Goal: Information Seeking & Learning: Learn about a topic

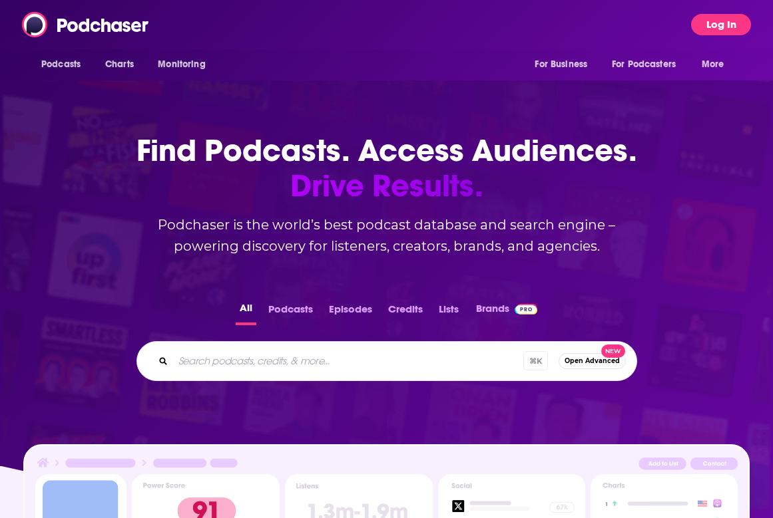
click at [714, 20] on button "Log In" at bounding box center [721, 24] width 60 height 21
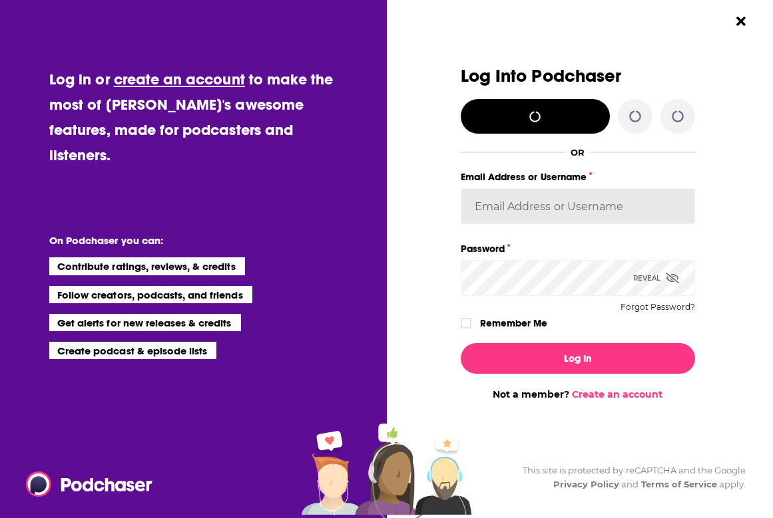
type input "notablypr2"
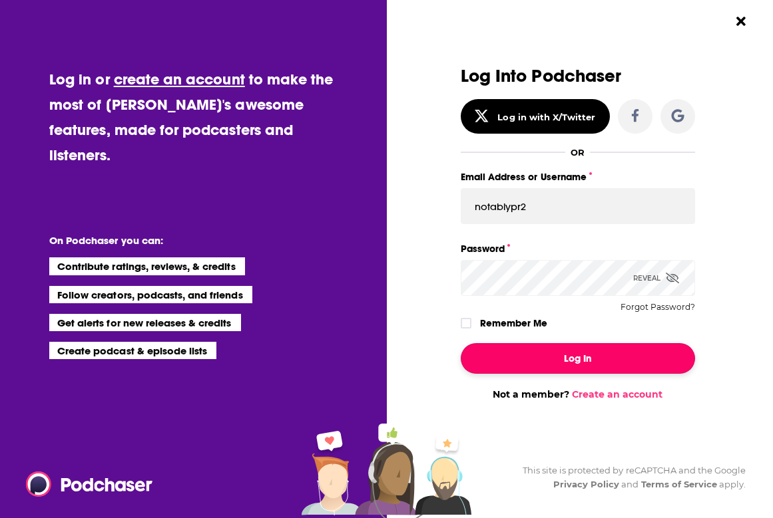
click at [550, 350] on button "Log In" at bounding box center [578, 358] width 234 height 31
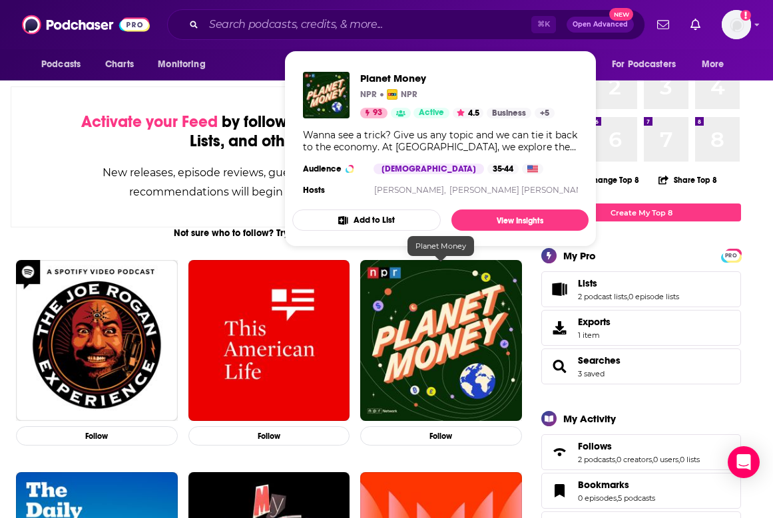
scroll to position [71, 0]
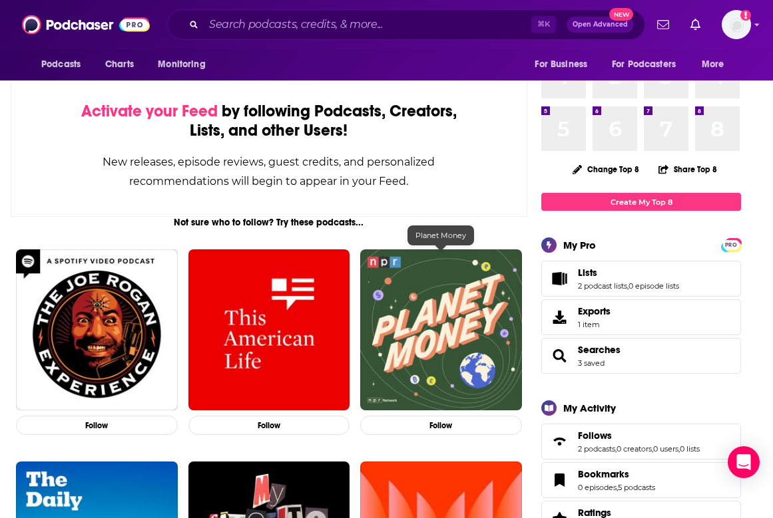
click at [454, 372] on img "Planet Money" at bounding box center [441, 331] width 162 height 162
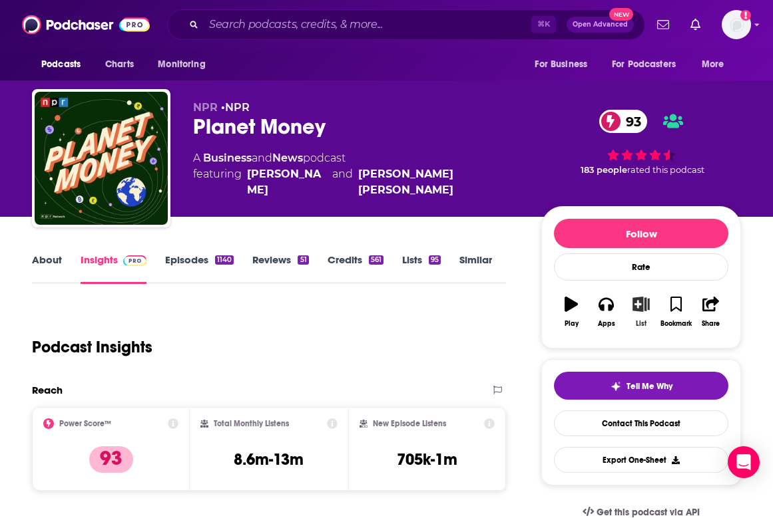
click at [638, 318] on button "List" at bounding box center [641, 312] width 35 height 48
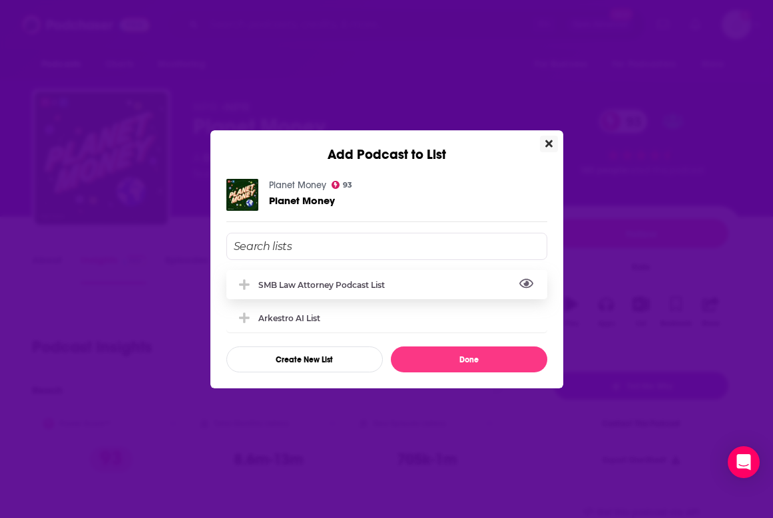
click at [522, 280] on icon "View Link" at bounding box center [526, 283] width 15 height 9
